Goal: Check status: Check status

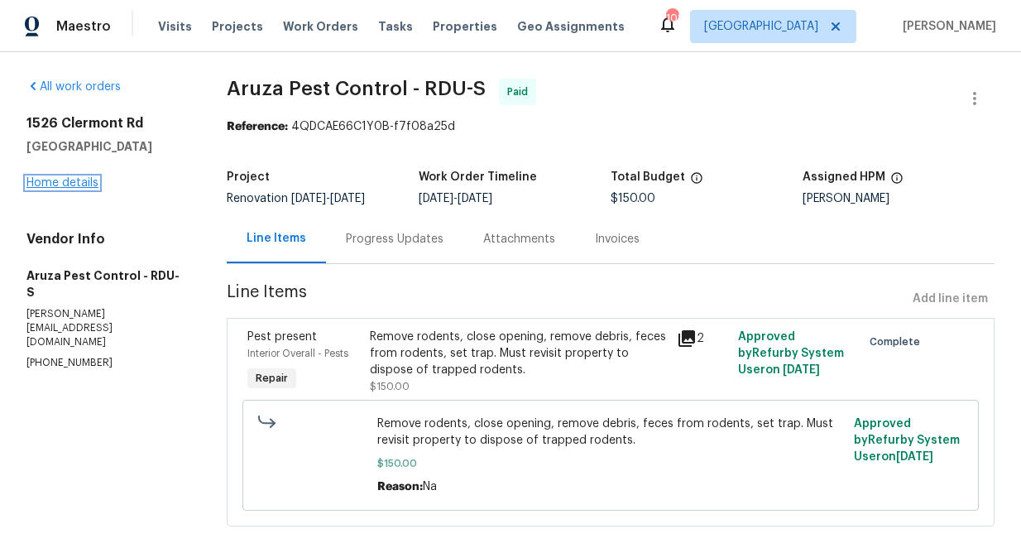
click at [70, 178] on link "Home details" at bounding box center [62, 183] width 72 height 12
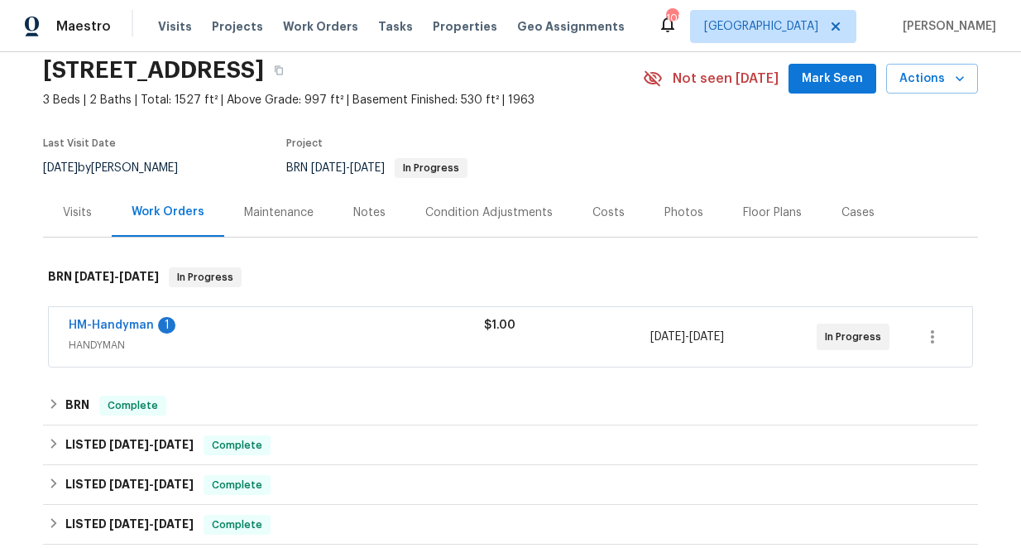
scroll to position [65, 0]
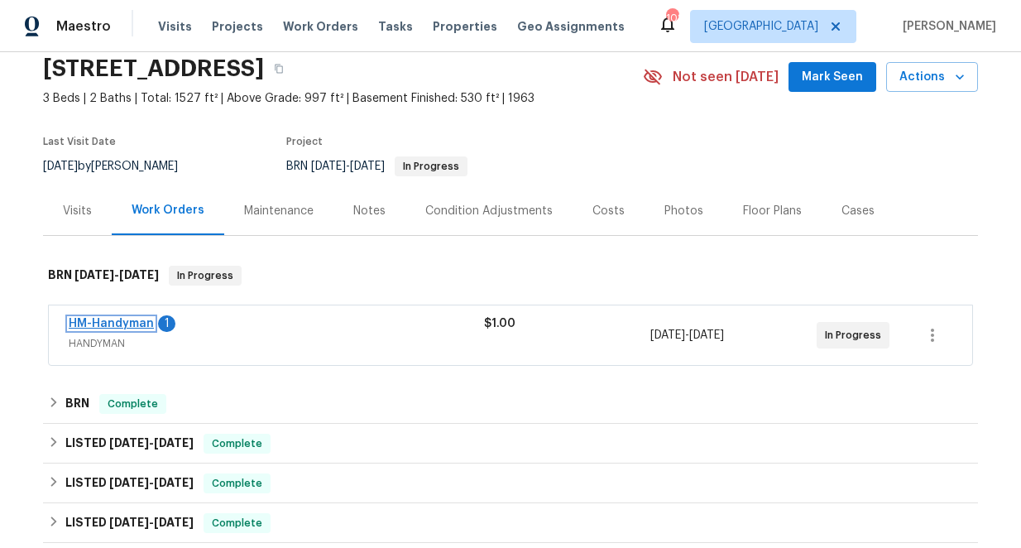
click at [107, 319] on link "HM-Handyman" at bounding box center [111, 324] width 85 height 12
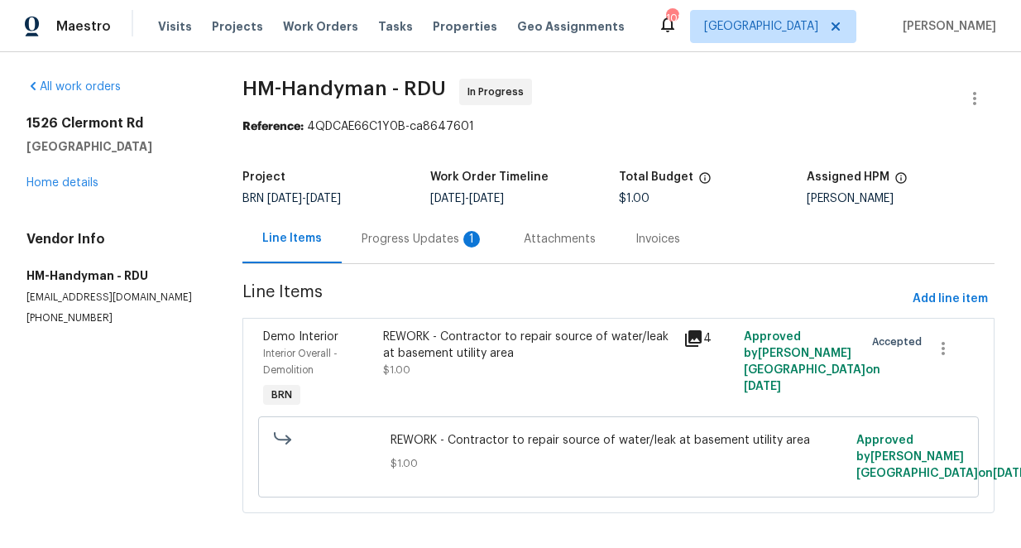
click at [395, 238] on div "Progress Updates 1" at bounding box center [423, 239] width 122 height 17
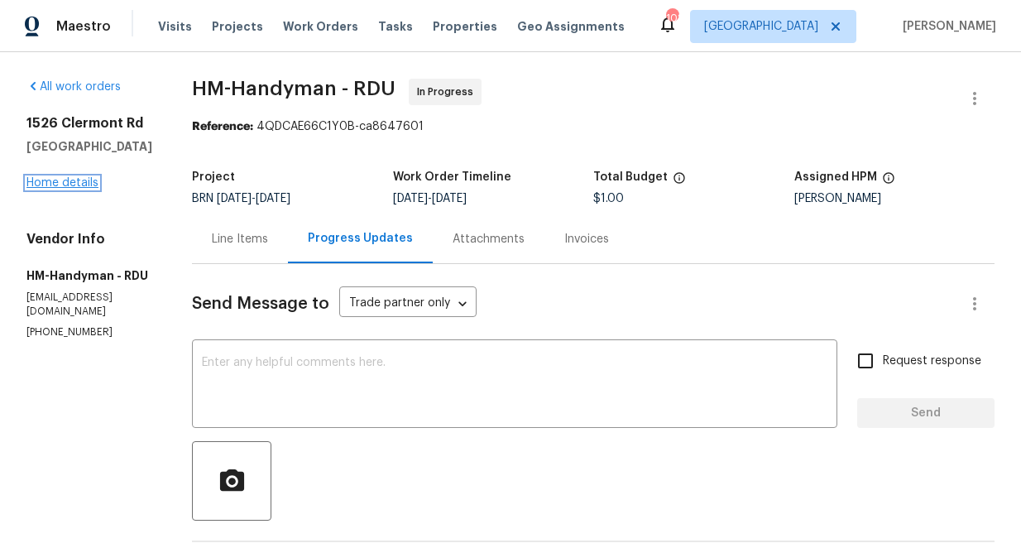
click at [71, 182] on link "Home details" at bounding box center [62, 183] width 72 height 12
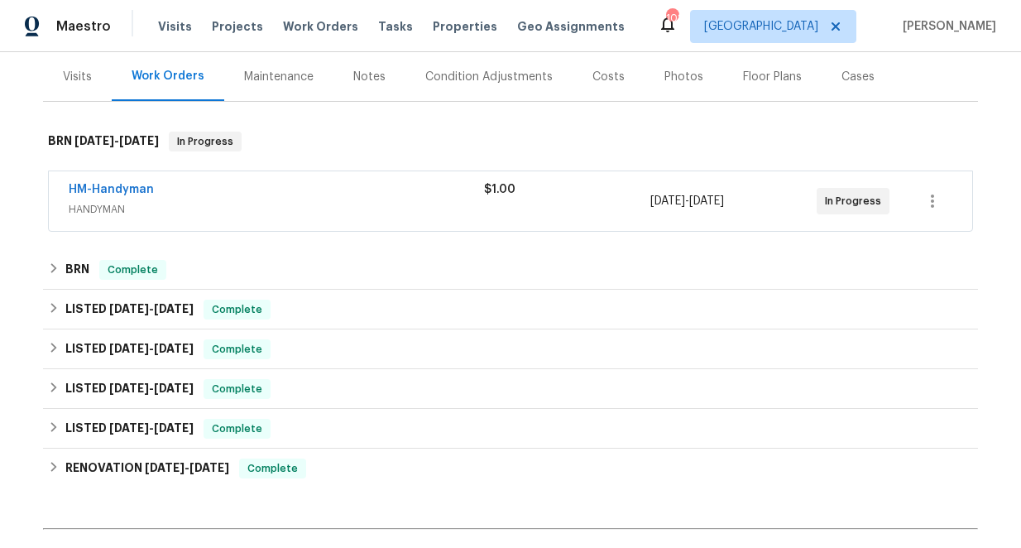
scroll to position [223, 0]
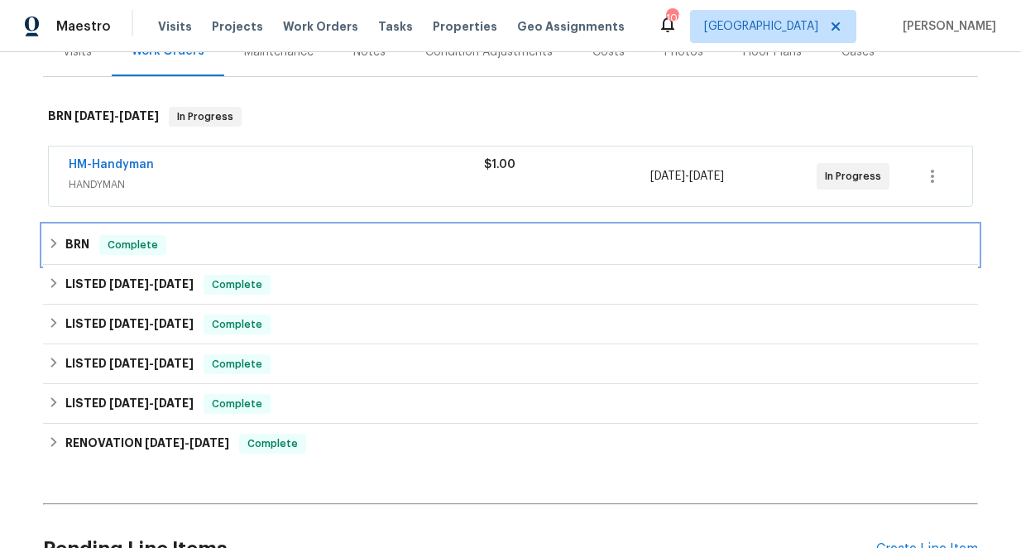
click at [51, 242] on icon at bounding box center [54, 243] width 12 height 12
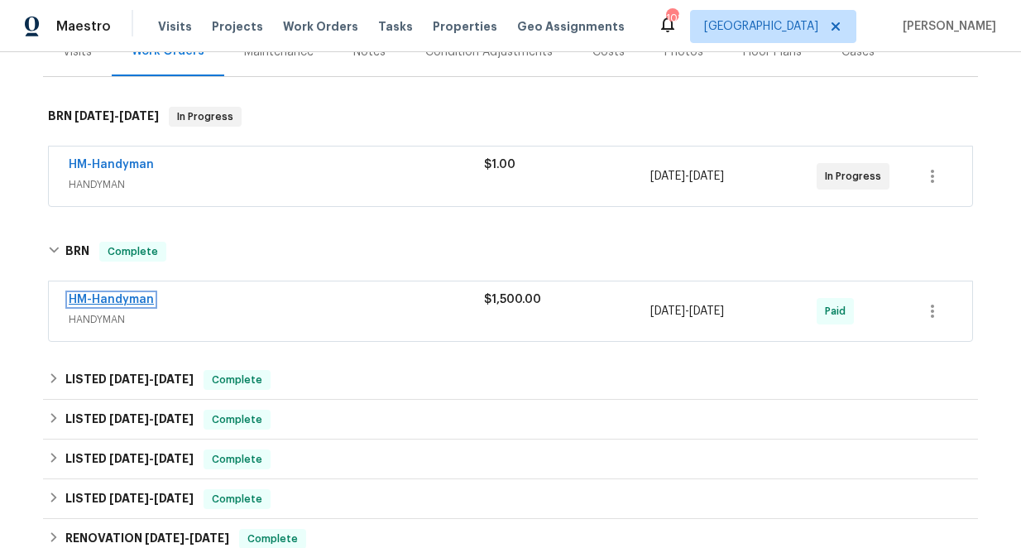
click at [96, 301] on link "HM-Handyman" at bounding box center [111, 300] width 85 height 12
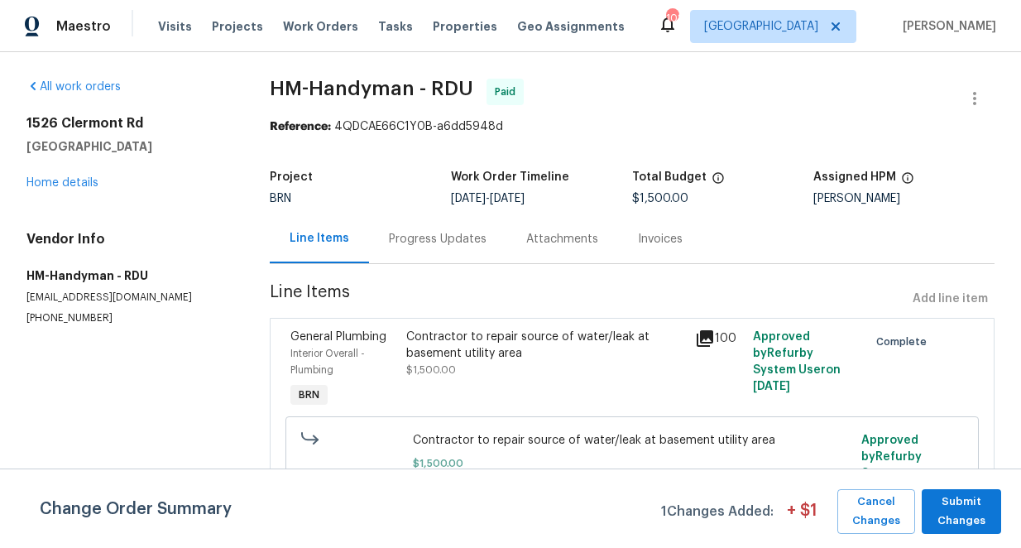
click at [702, 337] on icon at bounding box center [705, 338] width 17 height 17
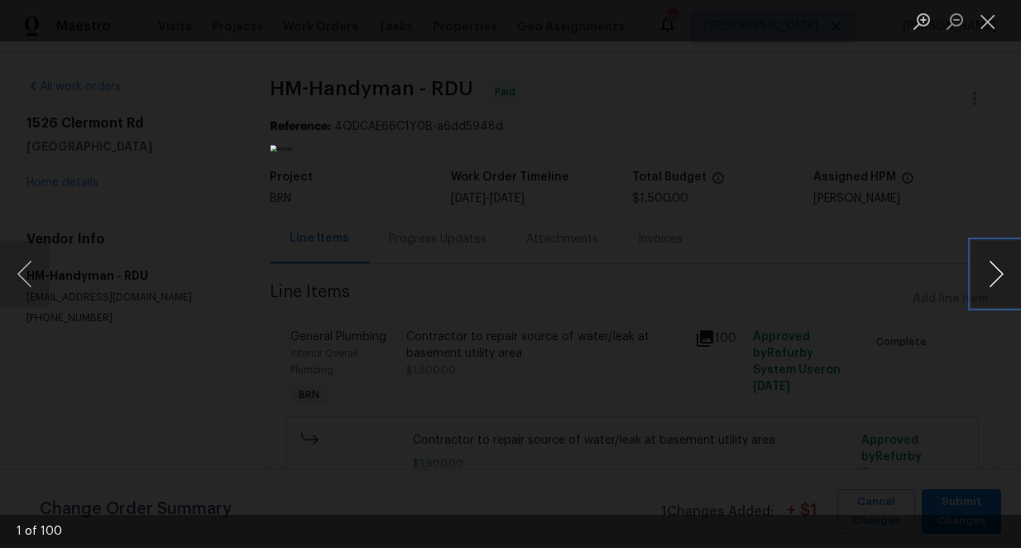
click at [992, 272] on button "Next image" at bounding box center [996, 274] width 50 height 66
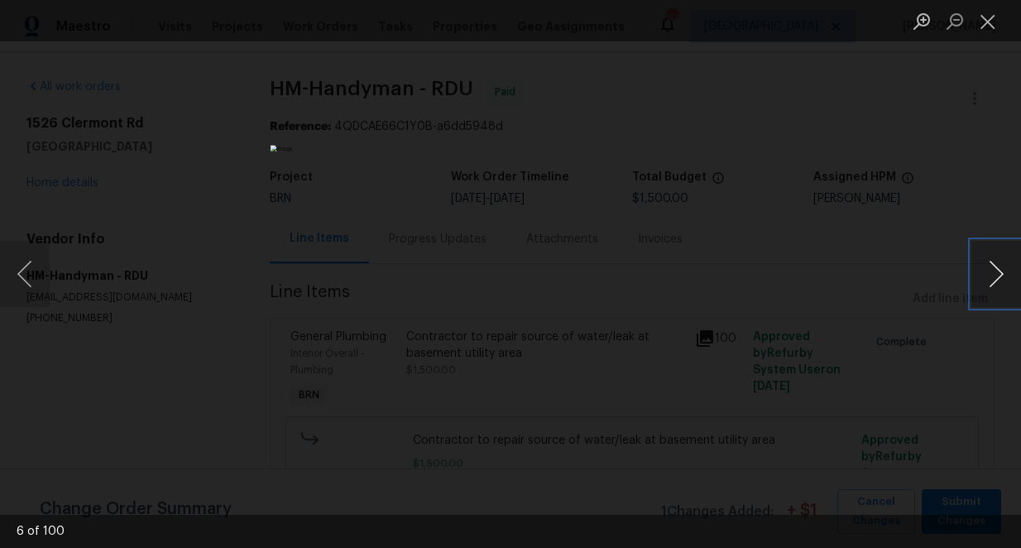
click at [992, 272] on button "Next image" at bounding box center [996, 274] width 50 height 66
click at [994, 272] on button "Next image" at bounding box center [996, 274] width 50 height 66
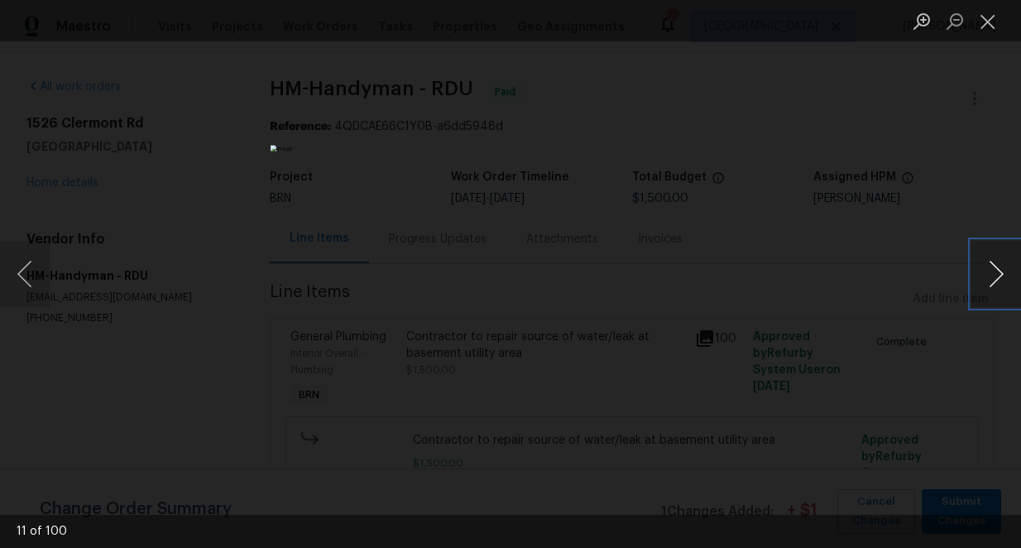
click at [994, 272] on button "Next image" at bounding box center [996, 274] width 50 height 66
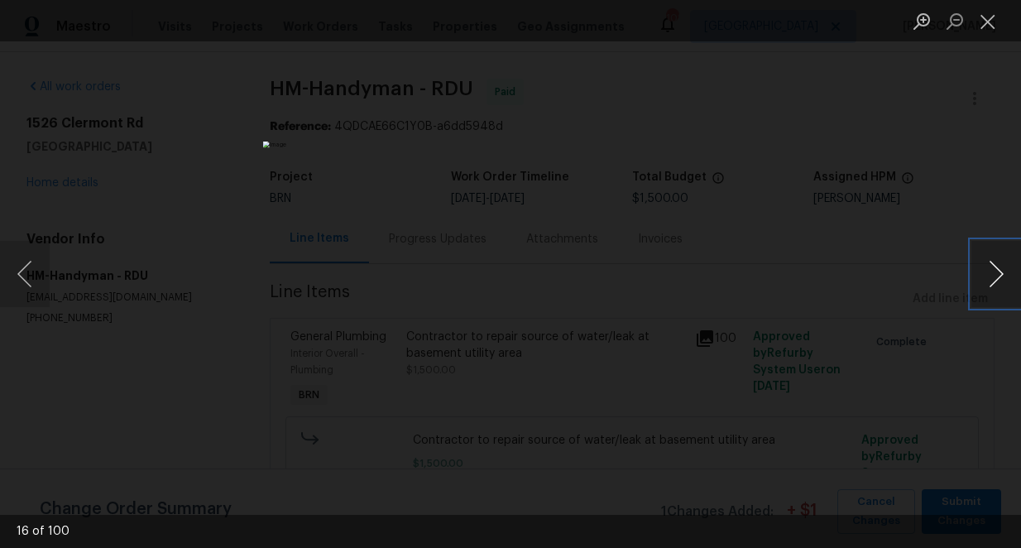
click at [994, 272] on button "Next image" at bounding box center [996, 274] width 50 height 66
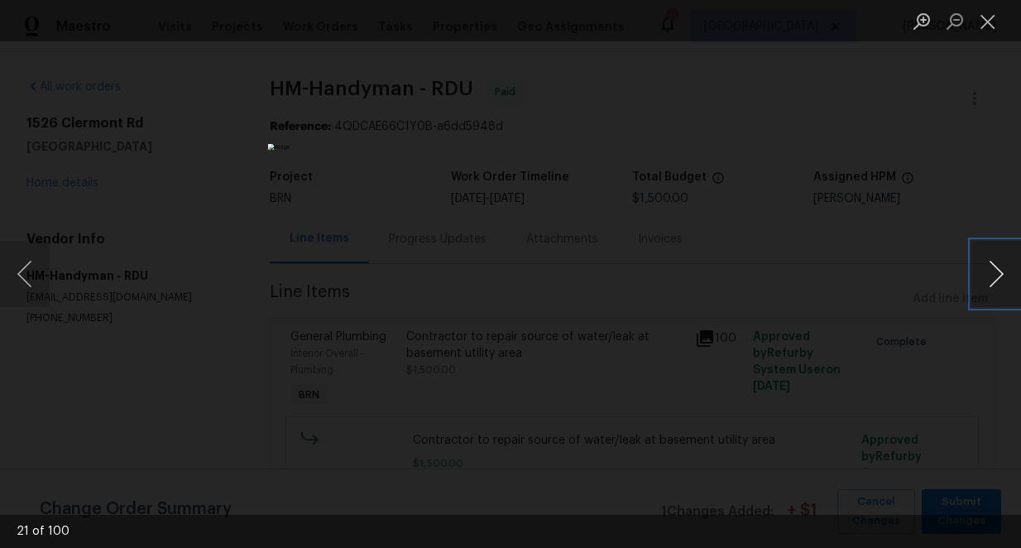
click at [994, 272] on button "Next image" at bounding box center [996, 274] width 50 height 66
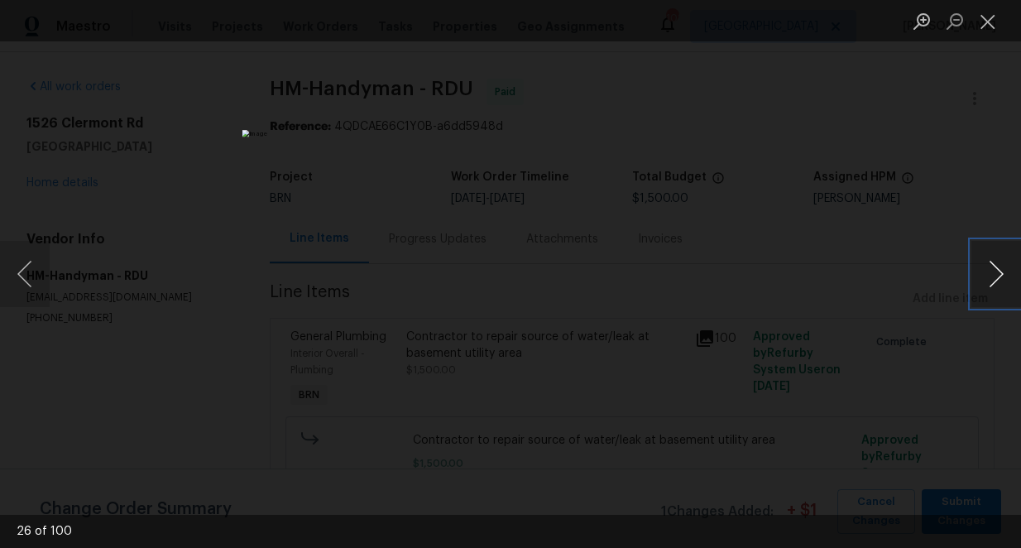
click at [994, 272] on button "Next image" at bounding box center [996, 274] width 50 height 66
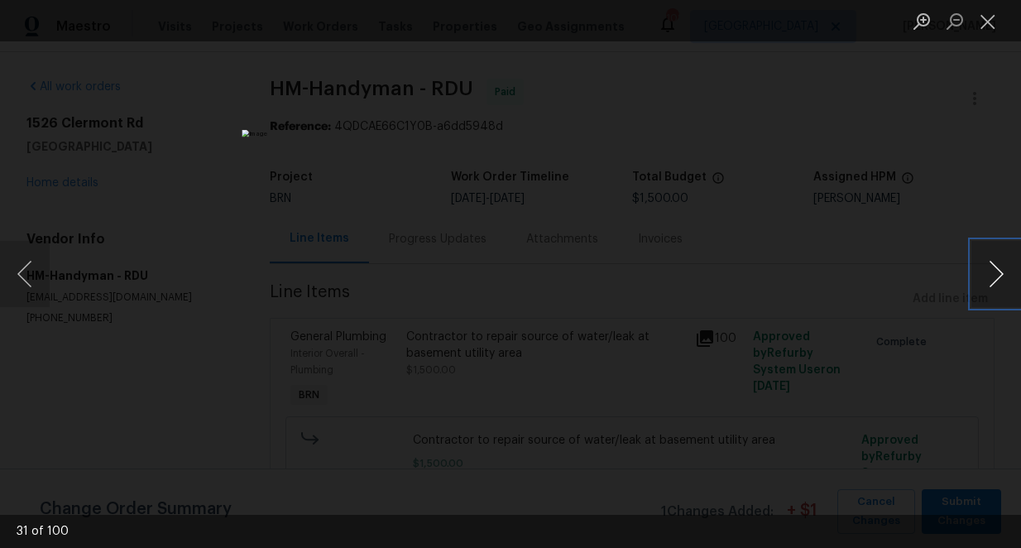
click at [994, 272] on button "Next image" at bounding box center [996, 274] width 50 height 66
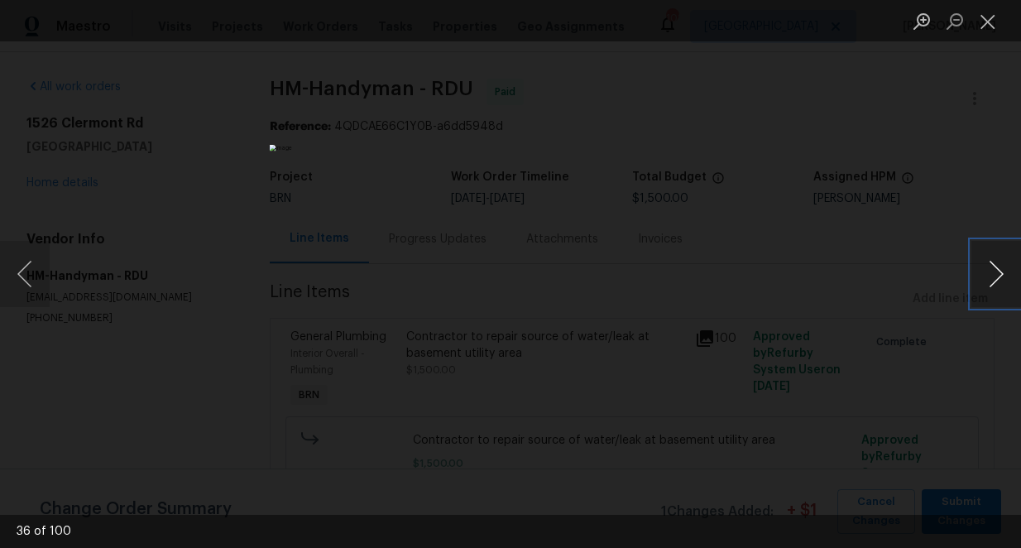
click at [994, 272] on button "Next image" at bounding box center [996, 274] width 50 height 66
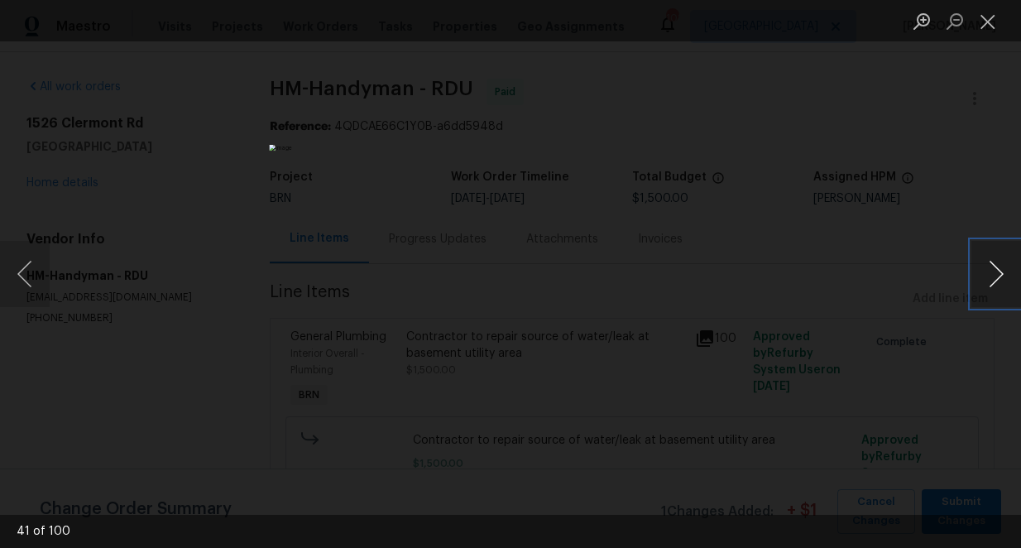
click at [994, 272] on button "Next image" at bounding box center [996, 274] width 50 height 66
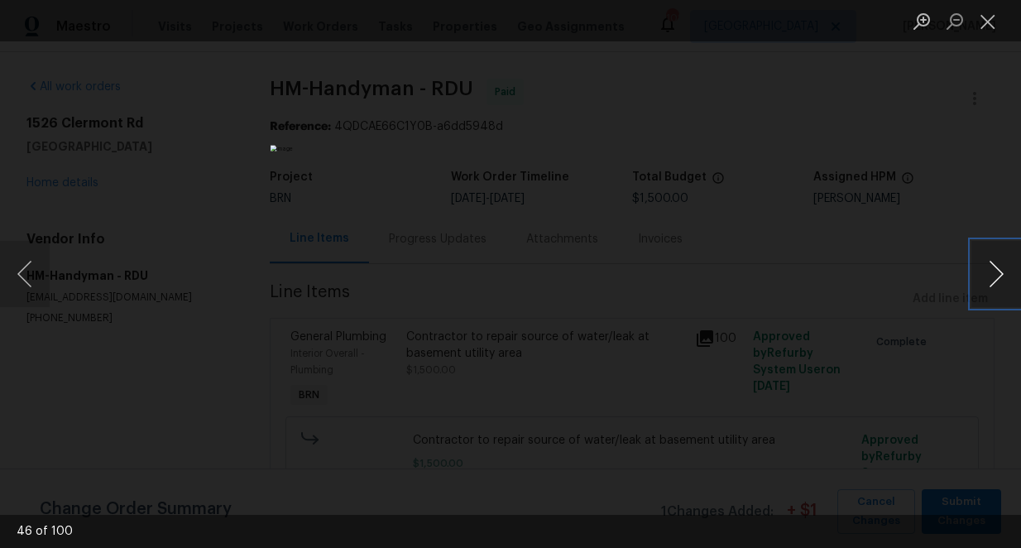
click at [994, 272] on button "Next image" at bounding box center [996, 274] width 50 height 66
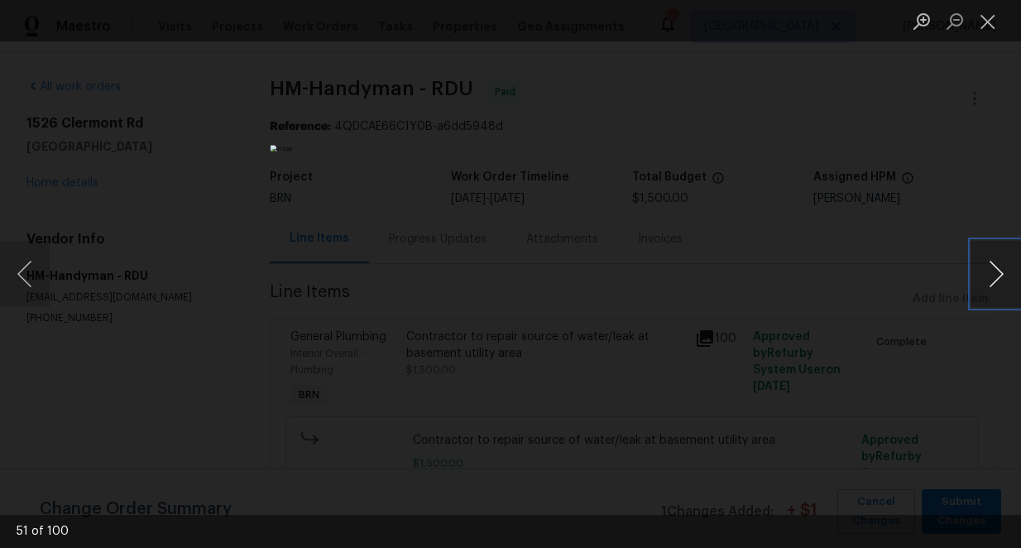
click at [994, 272] on button "Next image" at bounding box center [996, 274] width 50 height 66
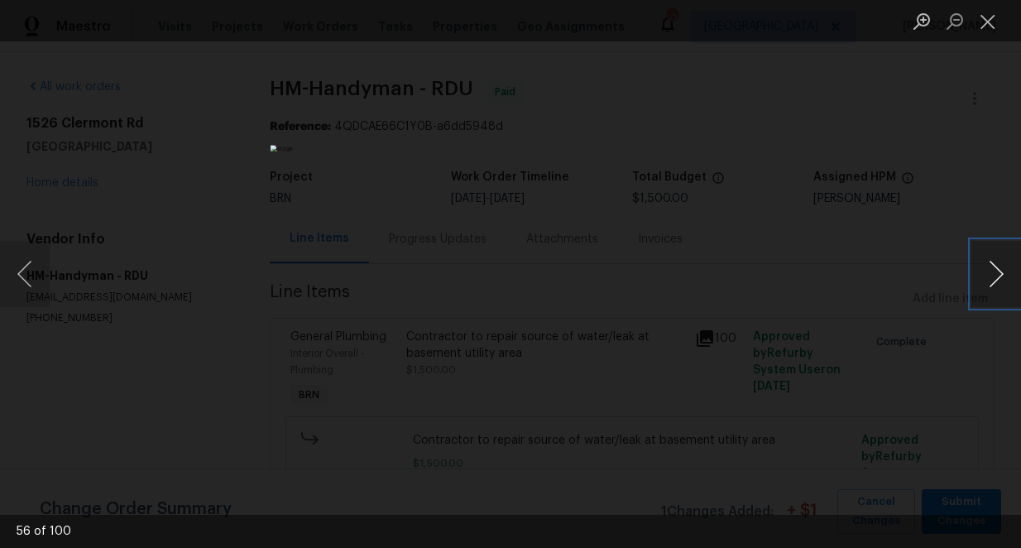
click at [994, 272] on button "Next image" at bounding box center [996, 274] width 50 height 66
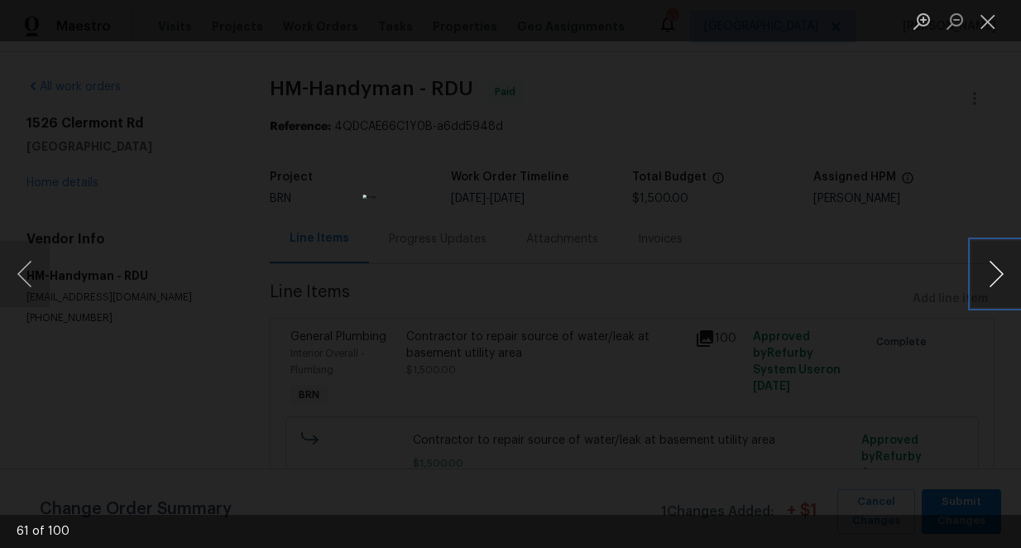
click at [994, 272] on button "Next image" at bounding box center [996, 274] width 50 height 66
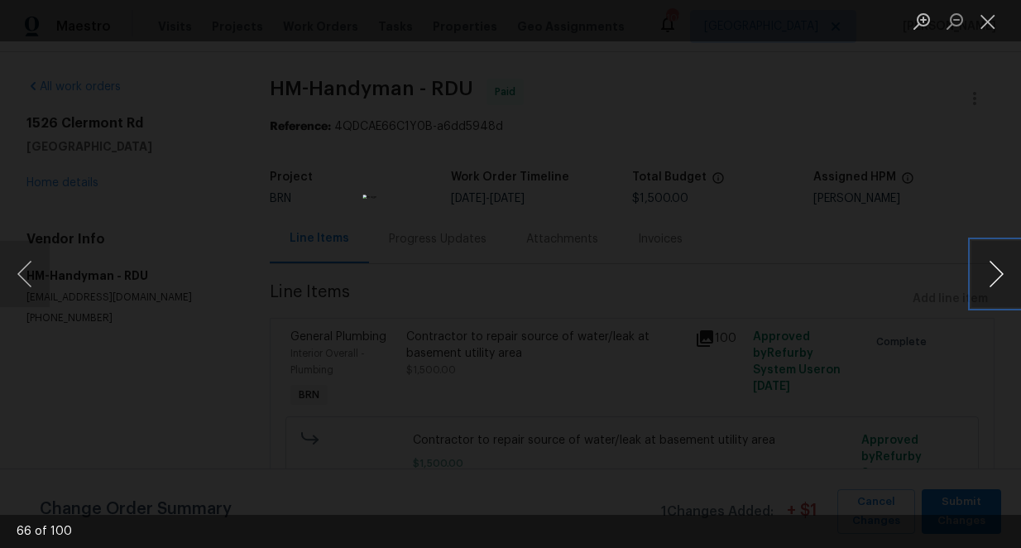
click at [994, 272] on button "Next image" at bounding box center [996, 274] width 50 height 66
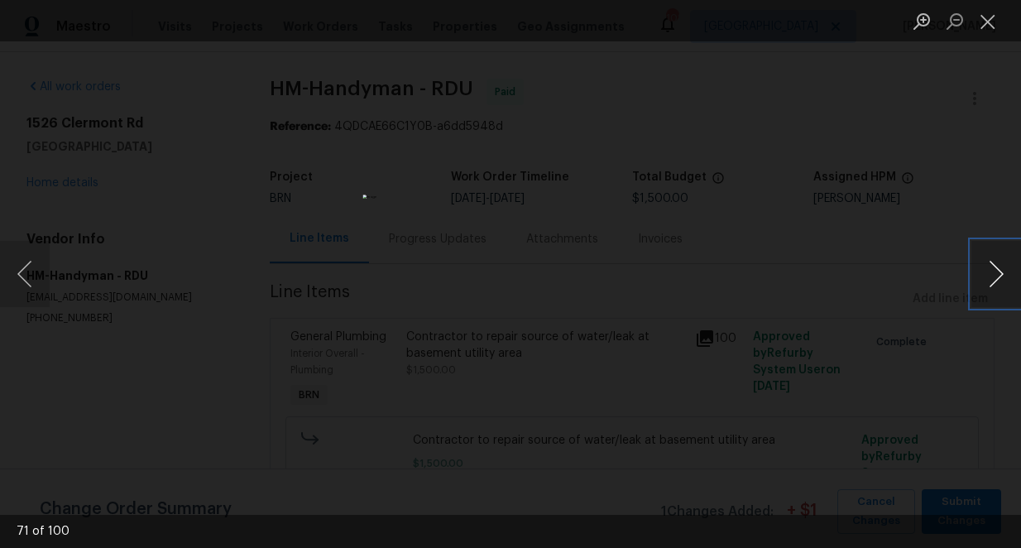
click at [994, 272] on button "Next image" at bounding box center [996, 274] width 50 height 66
click at [994, 273] on button "Next image" at bounding box center [996, 274] width 50 height 66
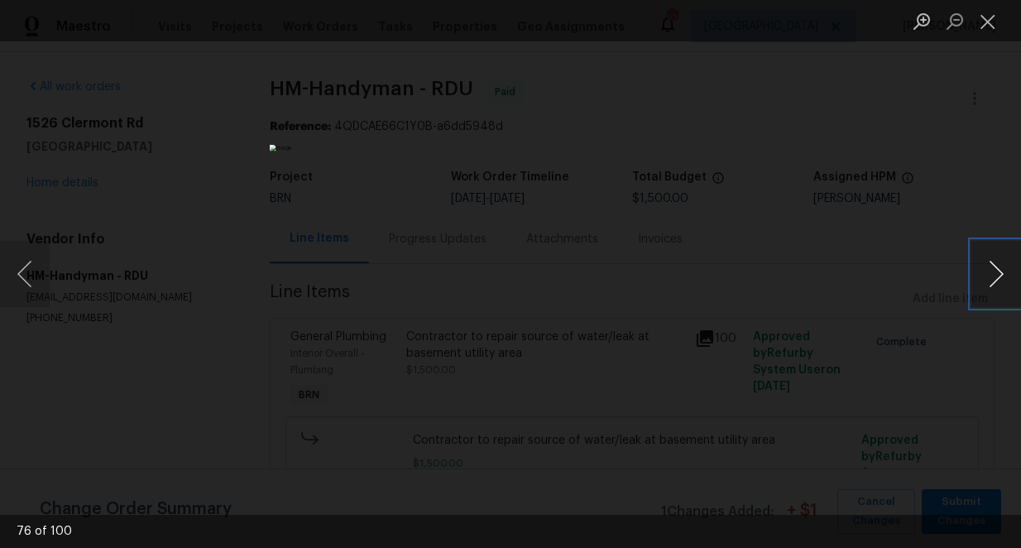
click at [994, 273] on button "Next image" at bounding box center [996, 274] width 50 height 66
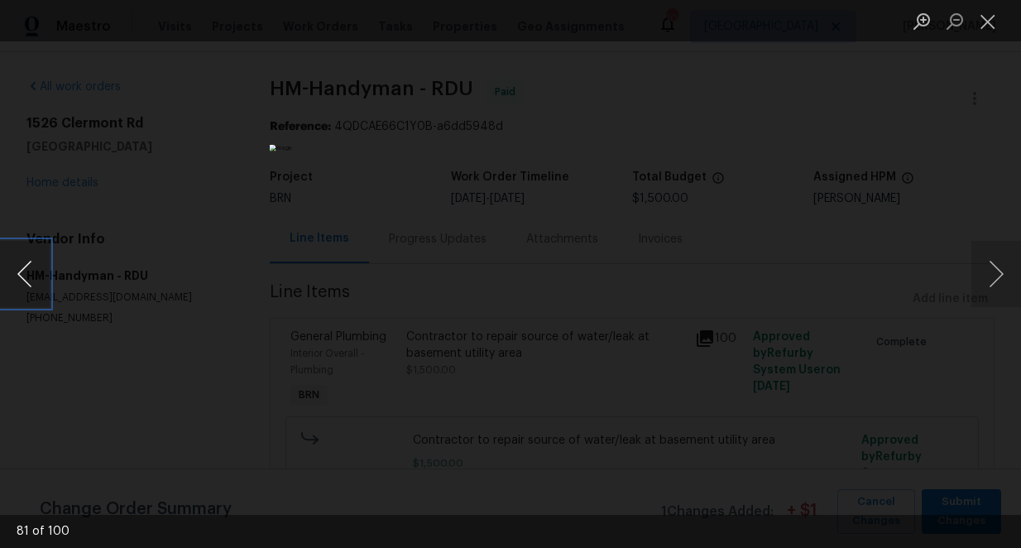
click at [24, 267] on button "Previous image" at bounding box center [25, 274] width 50 height 66
click at [991, 272] on button "Next image" at bounding box center [996, 274] width 50 height 66
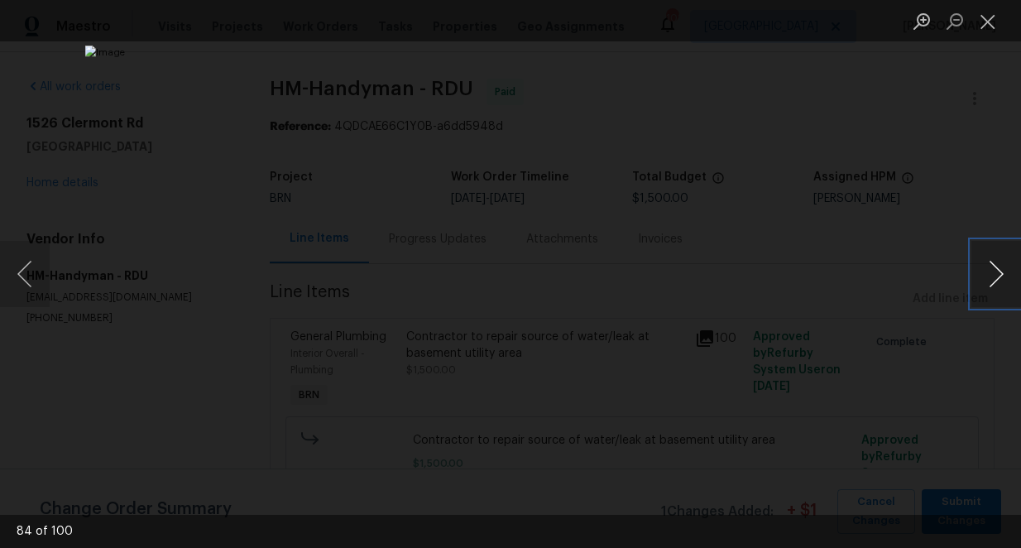
click at [991, 272] on button "Next image" at bounding box center [996, 274] width 50 height 66
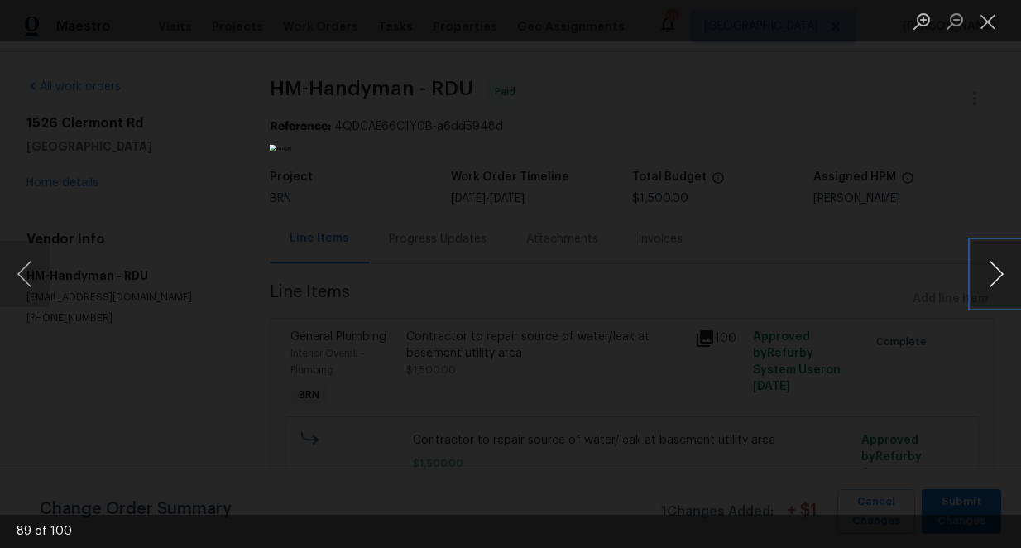
click at [991, 272] on button "Next image" at bounding box center [996, 274] width 50 height 66
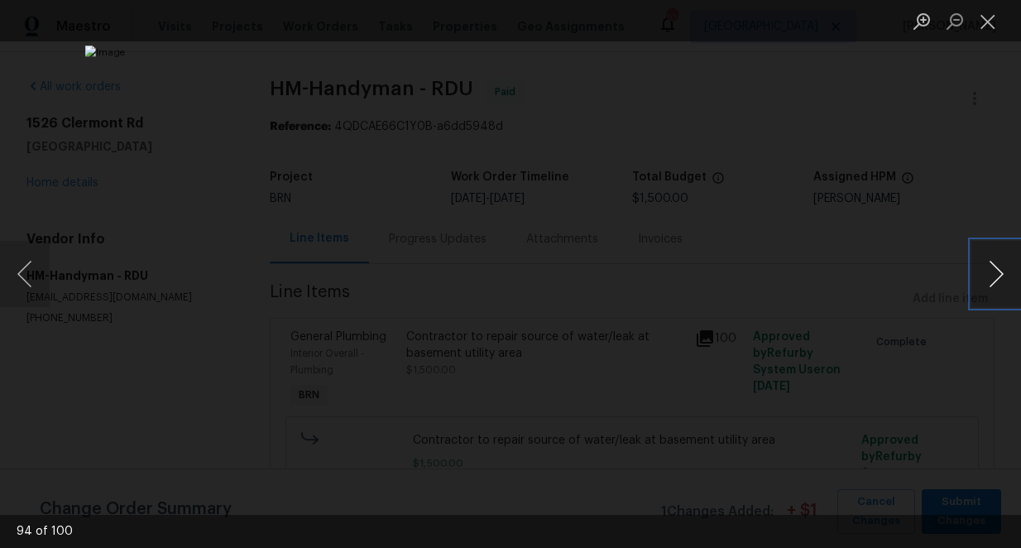
click at [991, 272] on button "Next image" at bounding box center [996, 274] width 50 height 66
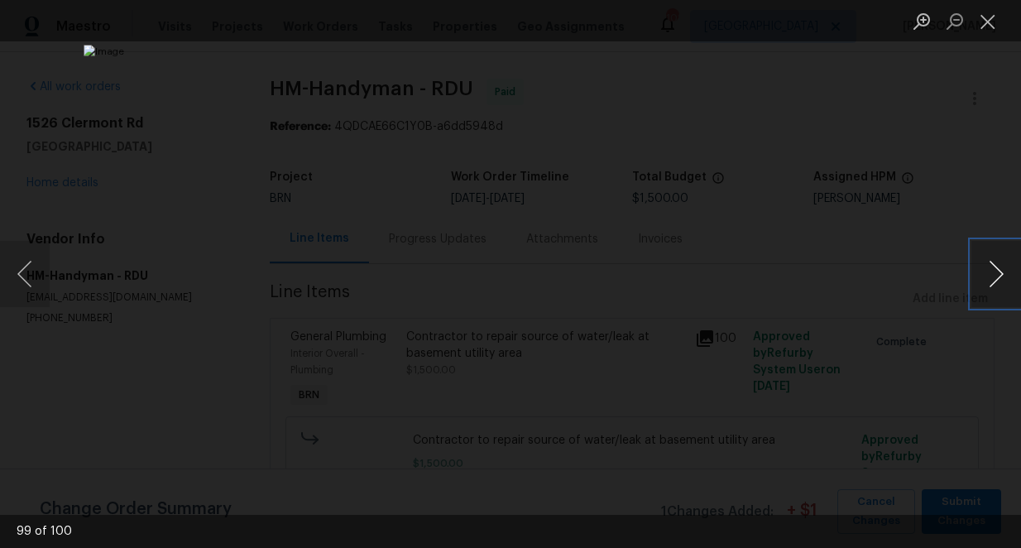
click at [991, 272] on button "Next image" at bounding box center [996, 274] width 50 height 66
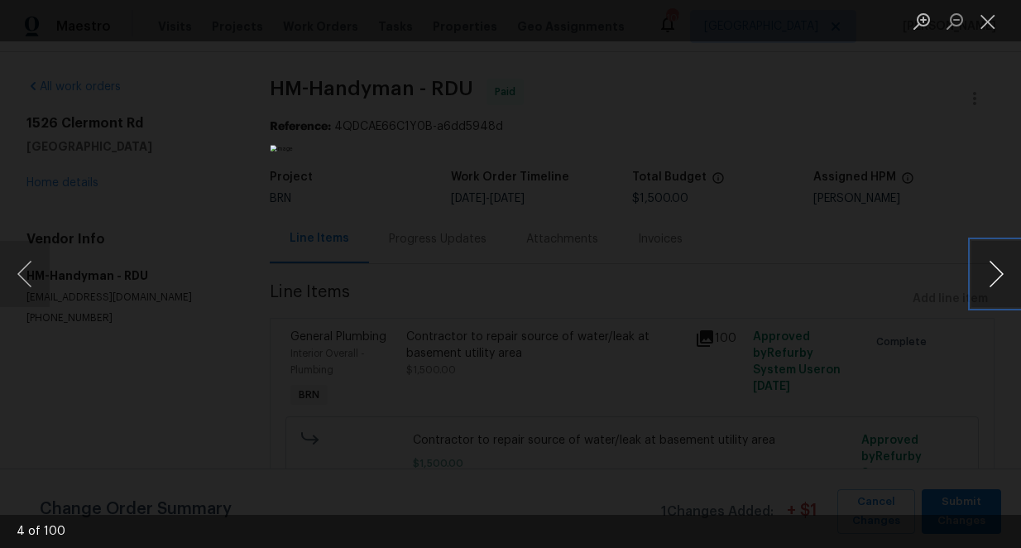
click at [991, 272] on button "Next image" at bounding box center [996, 274] width 50 height 66
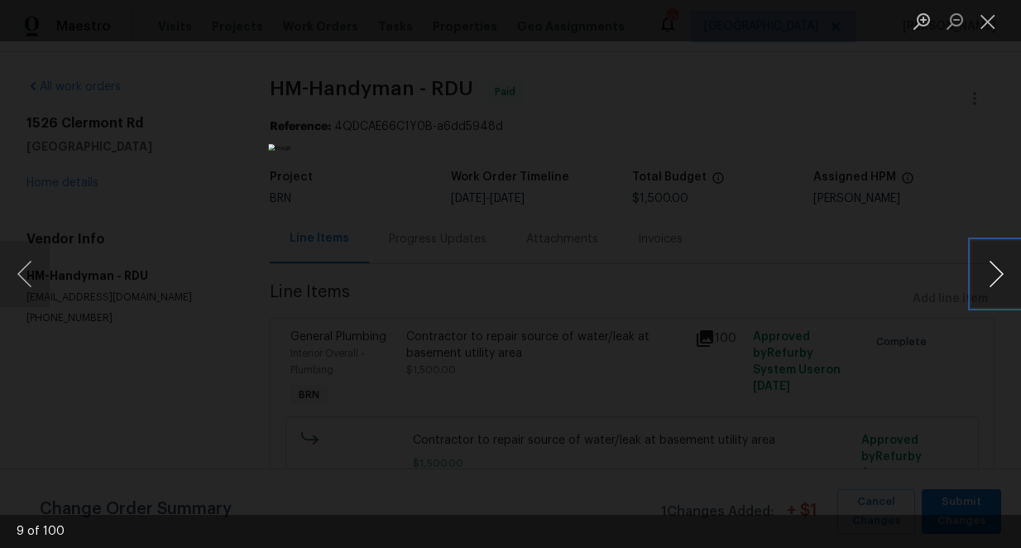
click at [991, 272] on button "Next image" at bounding box center [996, 274] width 50 height 66
click at [991, 22] on button "Close lightbox" at bounding box center [987, 21] width 33 height 29
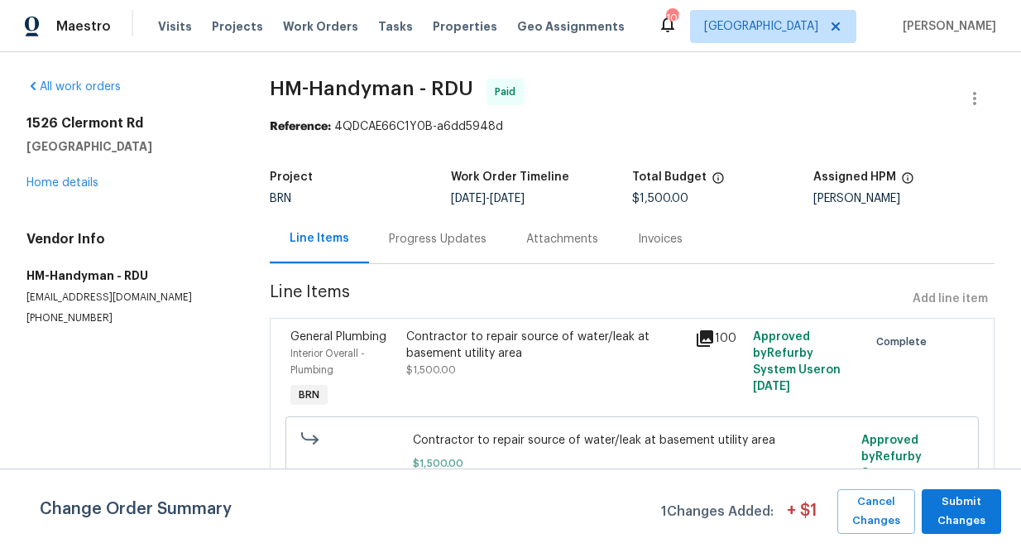
click at [442, 235] on div "Progress Updates" at bounding box center [438, 239] width 98 height 17
